Goal: Check status: Check status

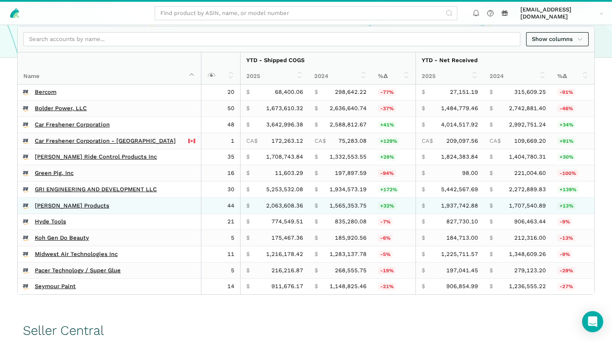
scroll to position [190, 0]
click at [52, 207] on link "[PERSON_NAME] Products" at bounding box center [72, 205] width 75 height 7
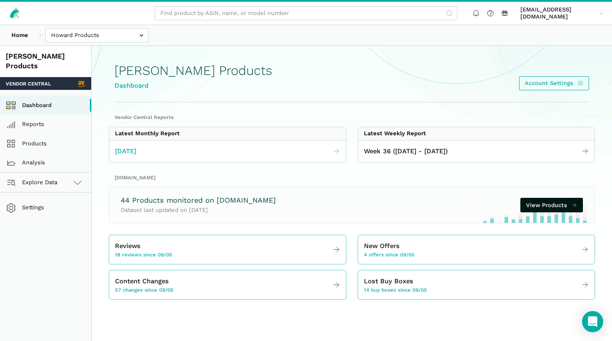
click at [136, 151] on span "[DATE]" at bounding box center [125, 151] width 21 height 10
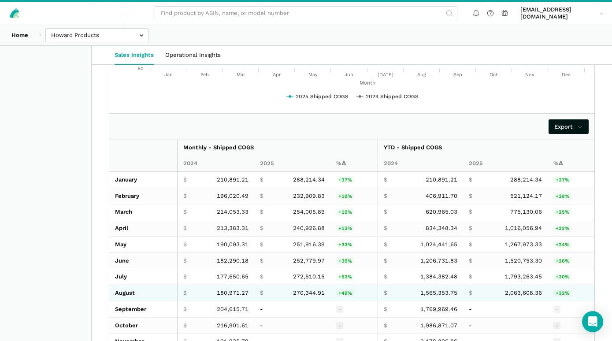
scroll to position [1429, 0]
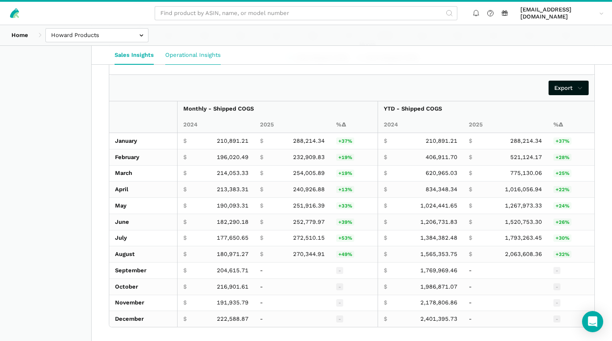
click at [191, 55] on link "Operational Insights" at bounding box center [193, 55] width 67 height 19
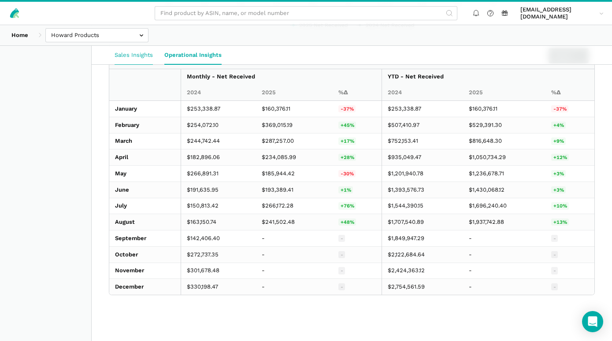
click at [148, 56] on link "Sales Insights" at bounding box center [134, 55] width 50 height 19
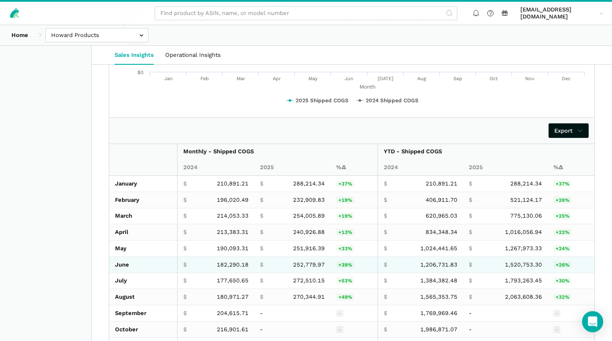
scroll to position [1409, 0]
